Goal: Check status

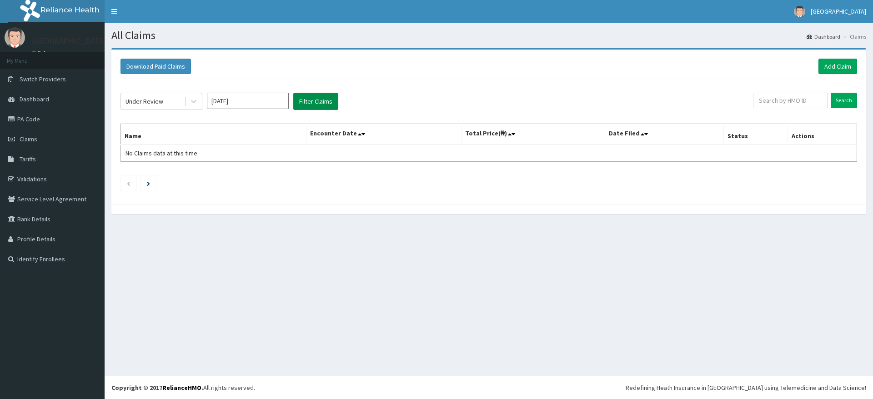
click at [315, 104] on button "Filter Claims" at bounding box center [315, 101] width 45 height 17
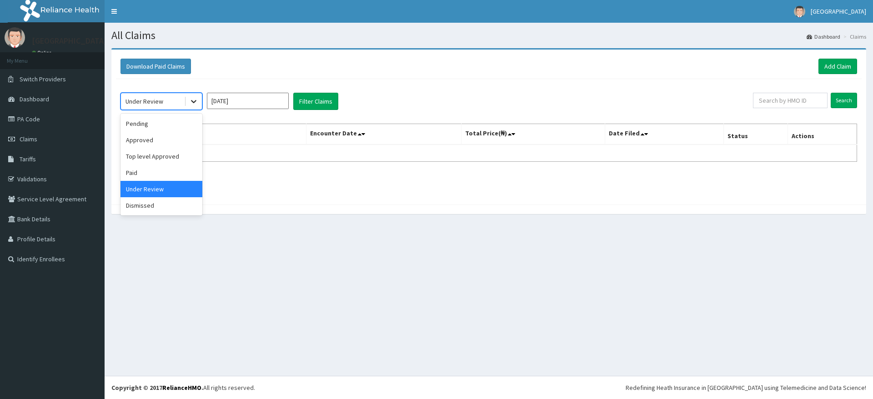
click at [196, 105] on icon at bounding box center [193, 101] width 9 height 9
click at [176, 156] on div "Top level Approved" at bounding box center [161, 156] width 82 height 16
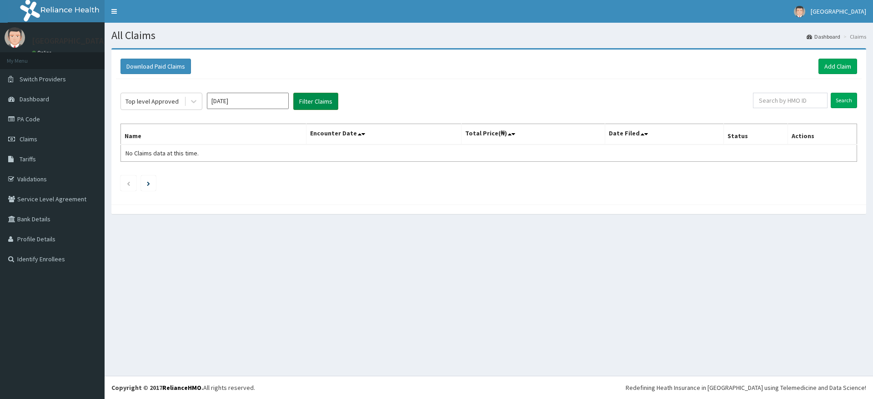
click at [308, 105] on button "Filter Claims" at bounding box center [315, 101] width 45 height 17
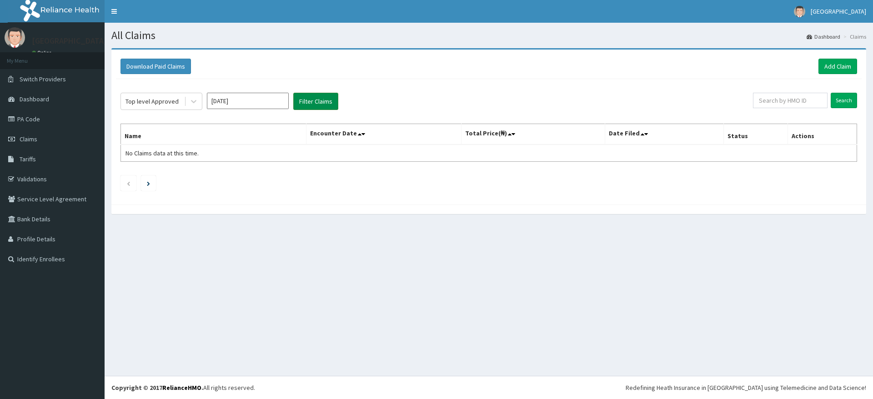
click at [308, 105] on button "Filter Claims" at bounding box center [315, 101] width 45 height 17
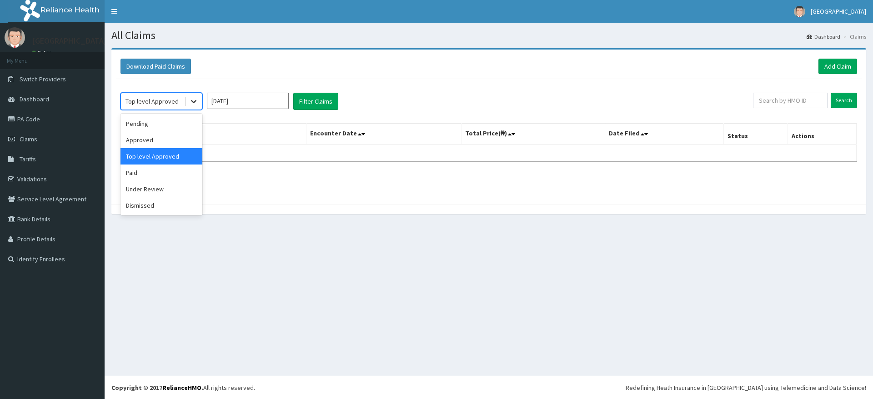
click at [191, 106] on div at bounding box center [194, 101] width 16 height 16
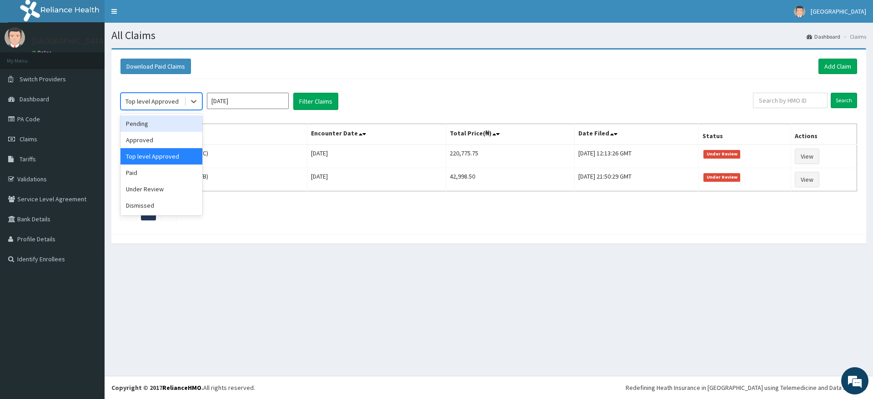
click at [171, 117] on div "Pending" at bounding box center [161, 123] width 82 height 16
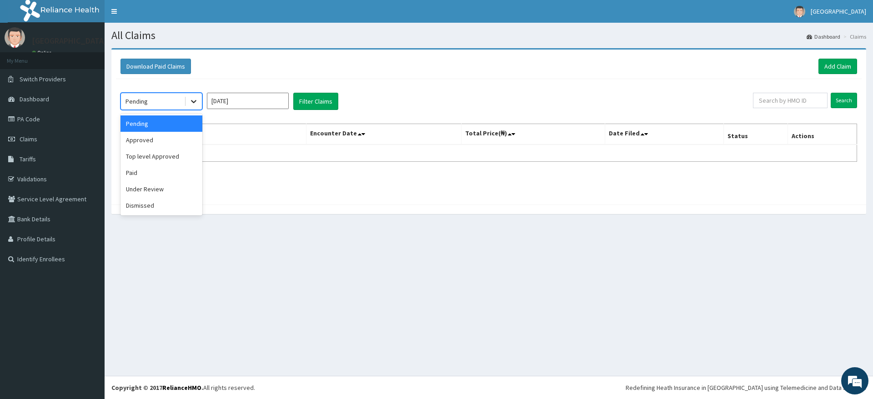
click at [191, 105] on icon at bounding box center [193, 101] width 9 height 9
click at [169, 187] on div "Under Review" at bounding box center [161, 189] width 82 height 16
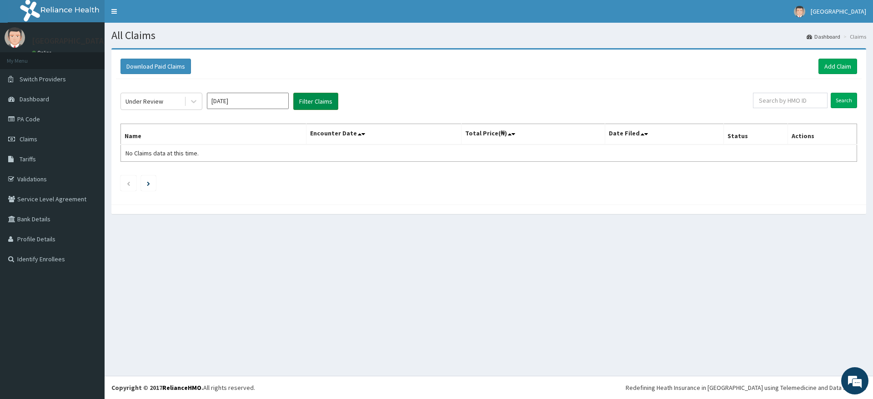
click at [313, 102] on button "Filter Claims" at bounding box center [315, 101] width 45 height 17
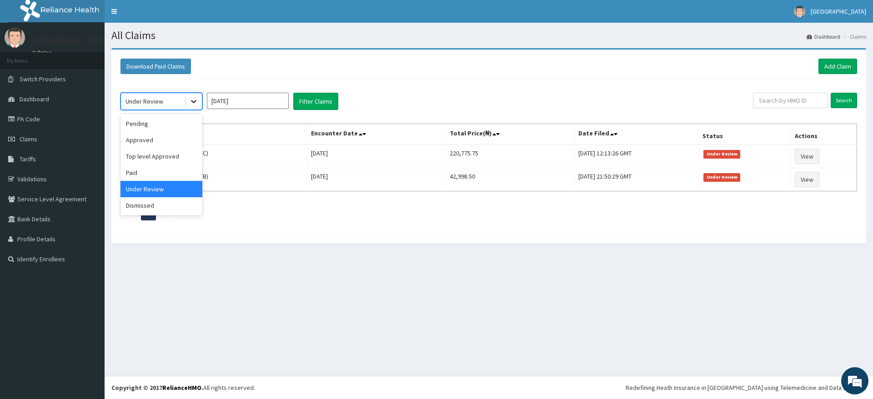
click at [196, 101] on icon at bounding box center [193, 101] width 9 height 9
click at [171, 135] on div "Approved" at bounding box center [161, 140] width 82 height 16
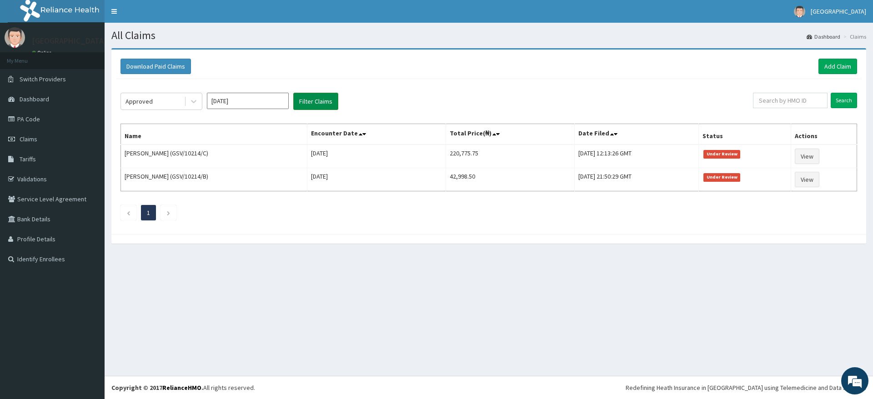
click at [315, 95] on button "Filter Claims" at bounding box center [315, 101] width 45 height 17
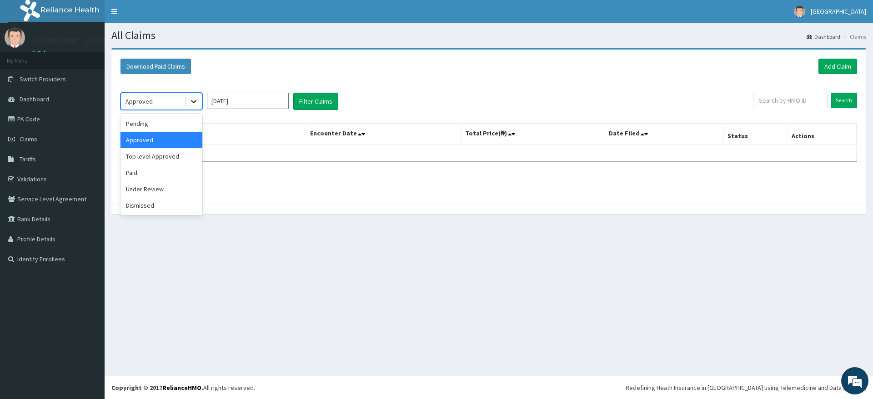
click at [194, 101] on icon at bounding box center [193, 101] width 9 height 9
click at [180, 125] on div "Pending" at bounding box center [161, 123] width 82 height 16
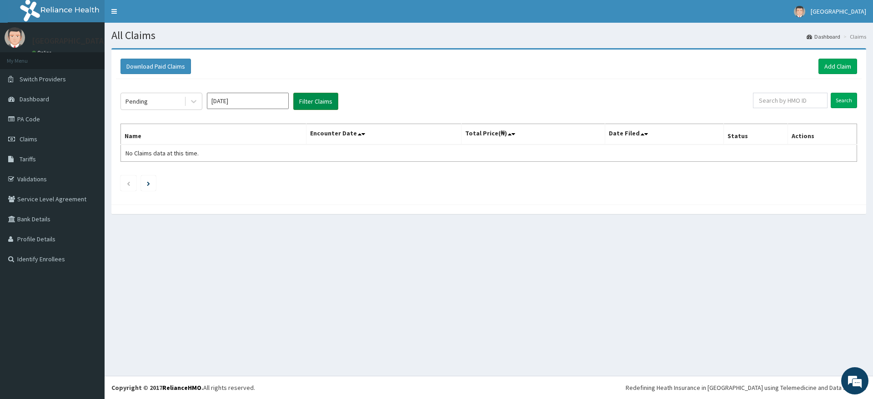
click at [318, 98] on button "Filter Claims" at bounding box center [315, 101] width 45 height 17
